Goal: Answer question/provide support

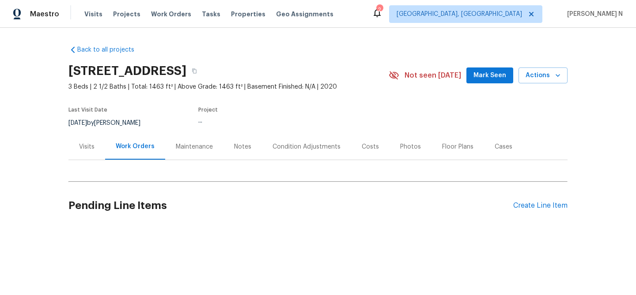
click at [192, 152] on div "Maintenance" at bounding box center [194, 147] width 58 height 26
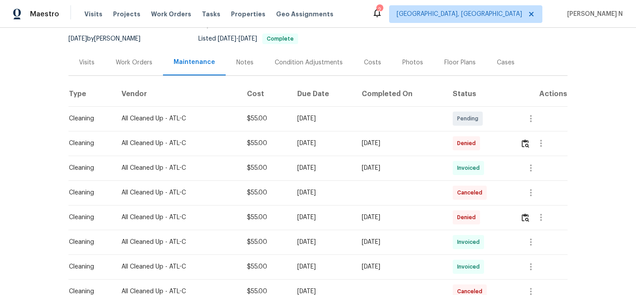
scroll to position [86, 0]
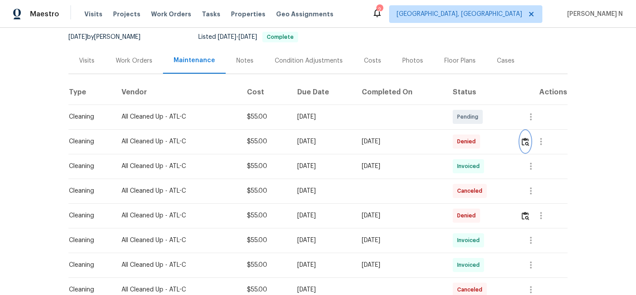
click at [529, 146] on img "button" at bounding box center [525, 142] width 8 height 8
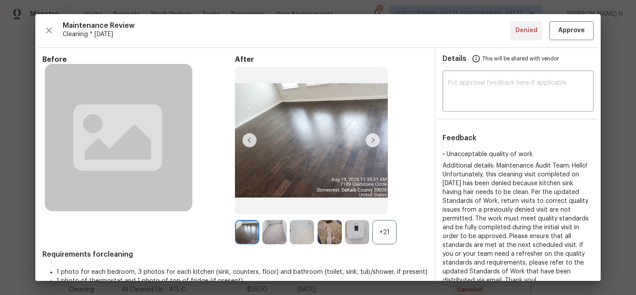
click at [390, 231] on div "+21" at bounding box center [384, 232] width 24 height 24
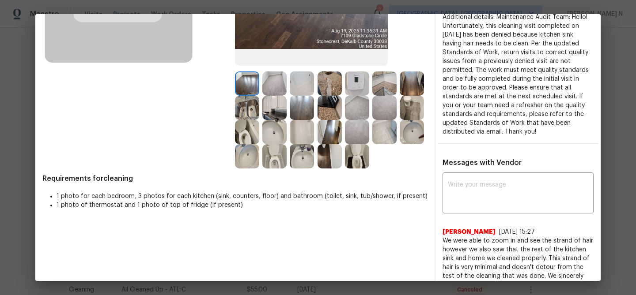
scroll to position [118, 0]
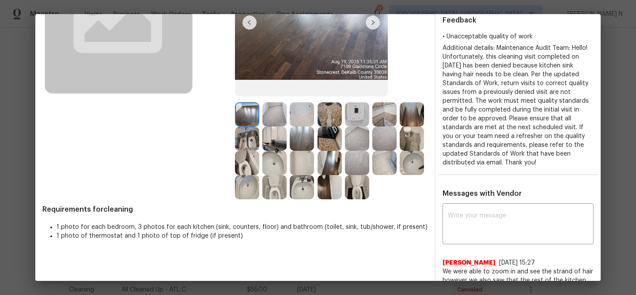
click at [249, 145] on img at bounding box center [247, 139] width 24 height 24
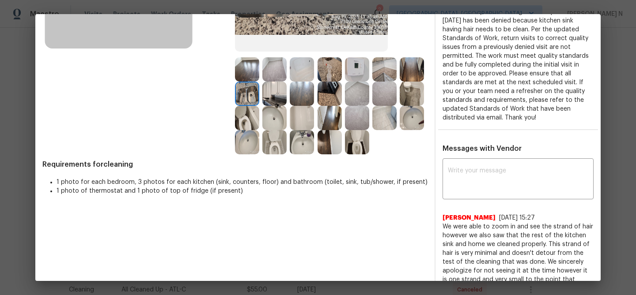
scroll to position [156, 0]
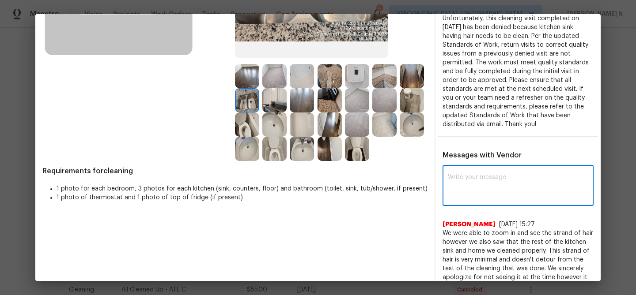
click at [482, 195] on textarea at bounding box center [518, 186] width 140 height 25
paste textarea "Maintenance Audit Team: Hello! Thank you for the feedback after further review …"
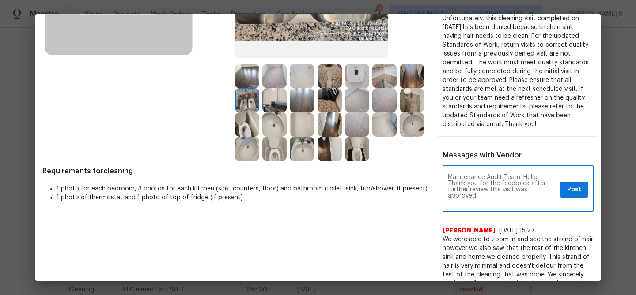
scroll to position [0, 0]
type textarea "Maintenance Audit Team: Hello! Thank you for the feedback after further review …"
click at [567, 192] on span "Post" at bounding box center [574, 190] width 14 height 11
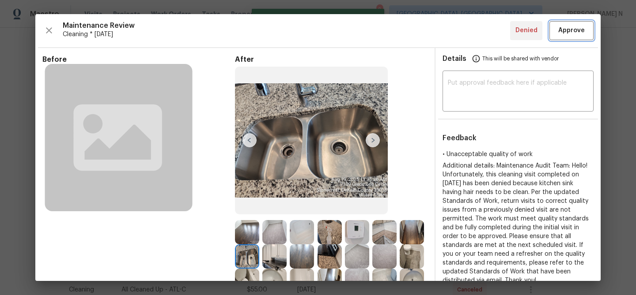
click at [569, 39] on button "Approve" at bounding box center [571, 30] width 44 height 19
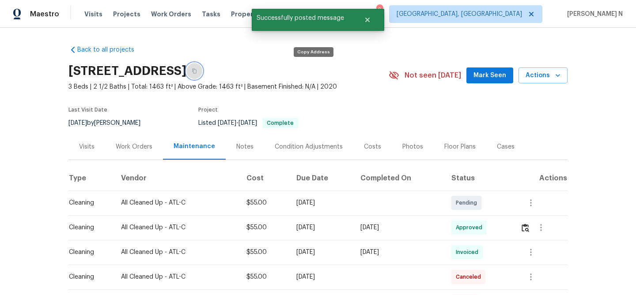
click at [202, 76] on button "button" at bounding box center [194, 71] width 16 height 16
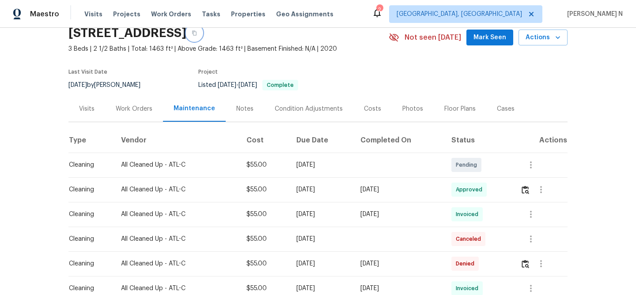
scroll to position [35, 0]
